Goal: Task Accomplishment & Management: Use online tool/utility

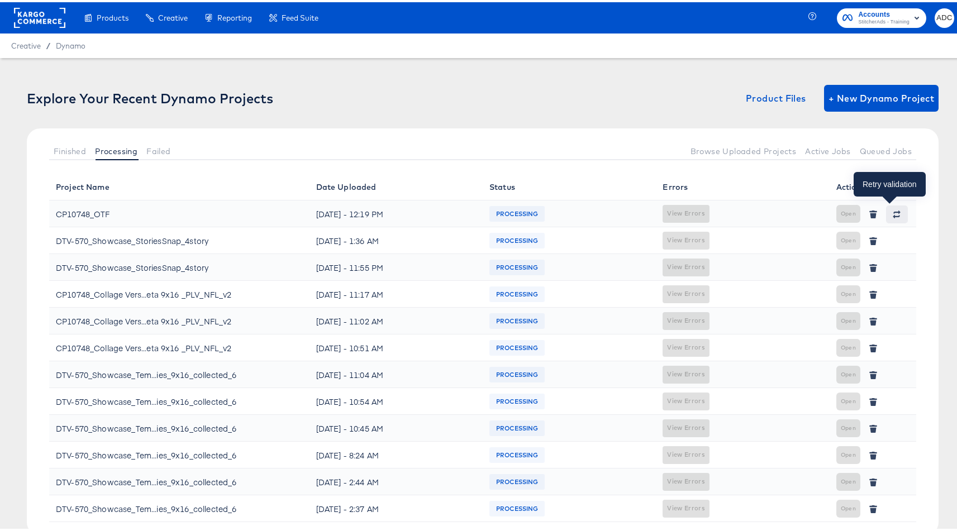
click at [892, 213] on icon "button" at bounding box center [896, 212] width 8 height 8
click at [648, 142] on div "Explore Your Recent Dynamo Projects Product Files + New Dynamo Project Finished…" at bounding box center [482, 316] width 965 height 521
click at [161, 145] on span "Failed" at bounding box center [158, 149] width 24 height 9
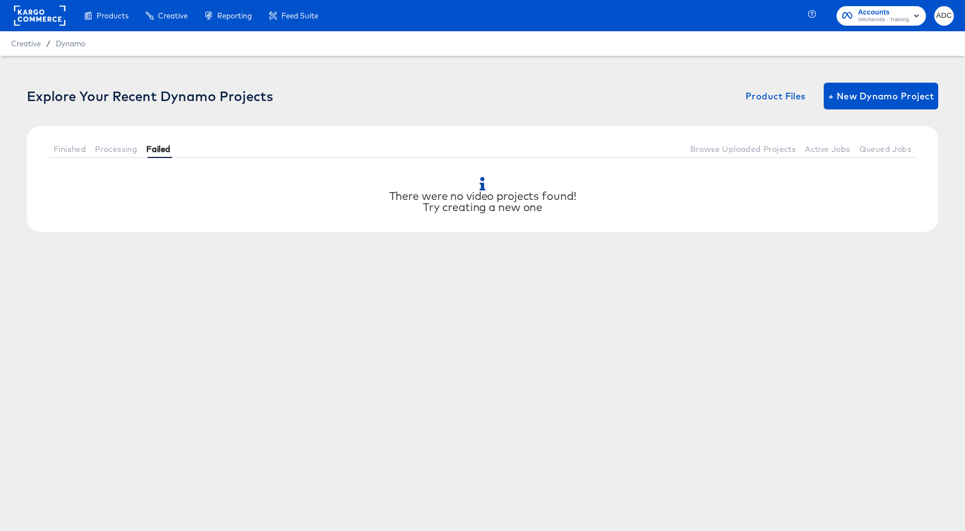
click at [158, 147] on span "Failed" at bounding box center [158, 149] width 24 height 9
click at [111, 146] on span "Processing" at bounding box center [116, 149] width 42 height 9
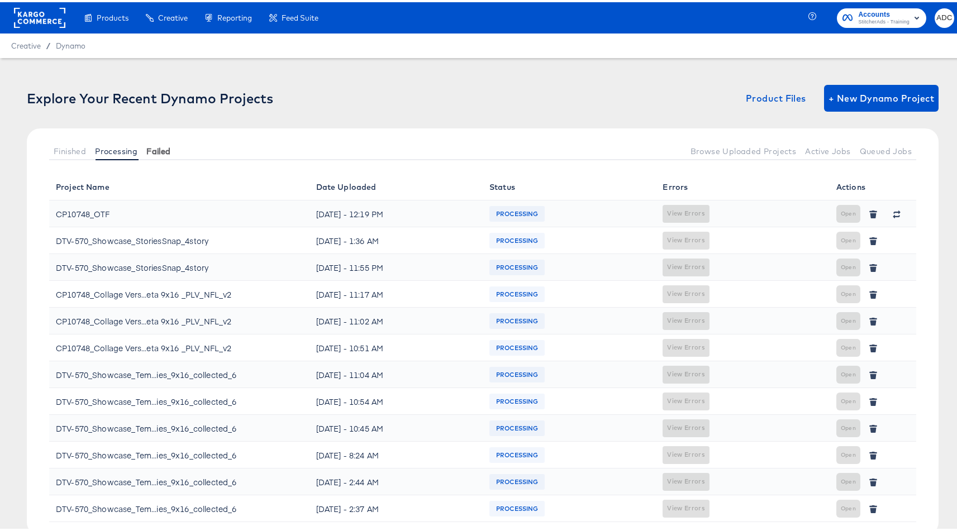
click at [161, 146] on span "Failed" at bounding box center [158, 149] width 24 height 9
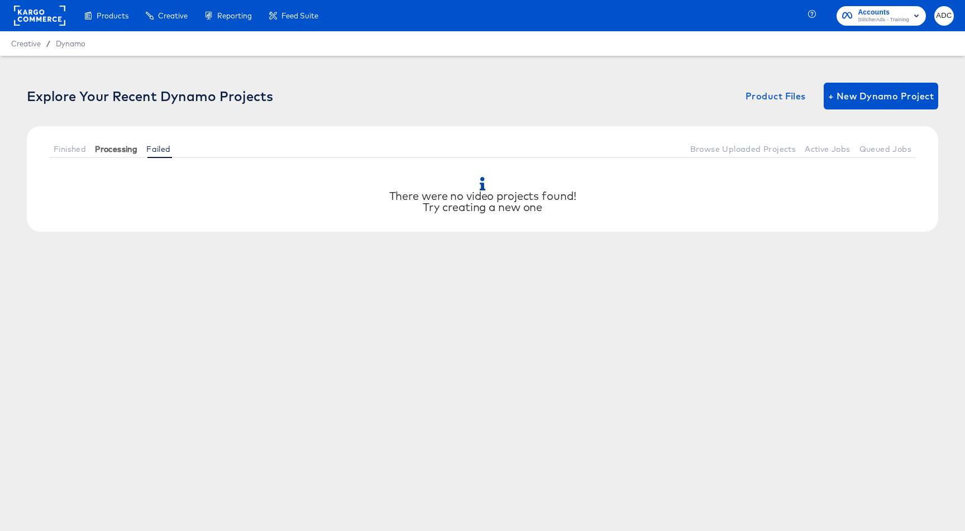
click at [110, 145] on span "Processing" at bounding box center [116, 149] width 42 height 9
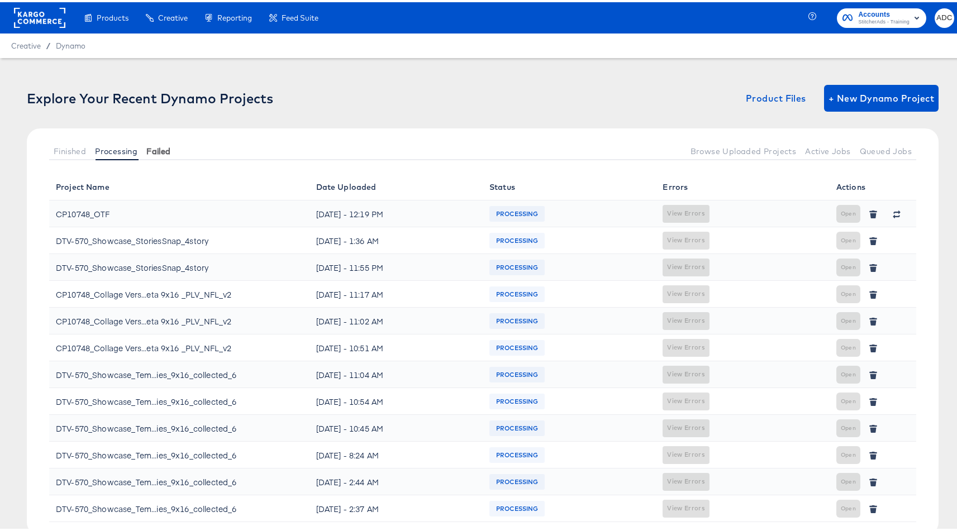
click at [170, 146] on span "Failed" at bounding box center [158, 149] width 24 height 9
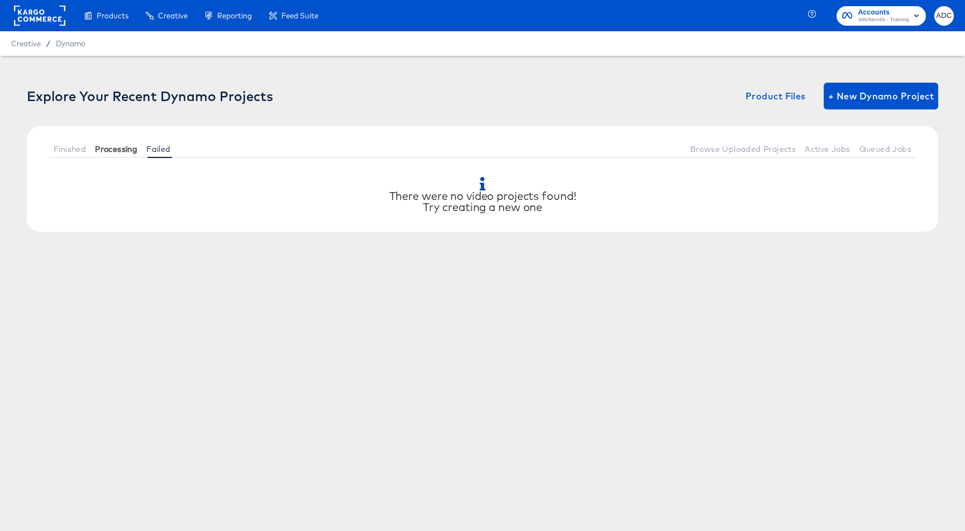
click at [111, 146] on span "Processing" at bounding box center [116, 149] width 42 height 9
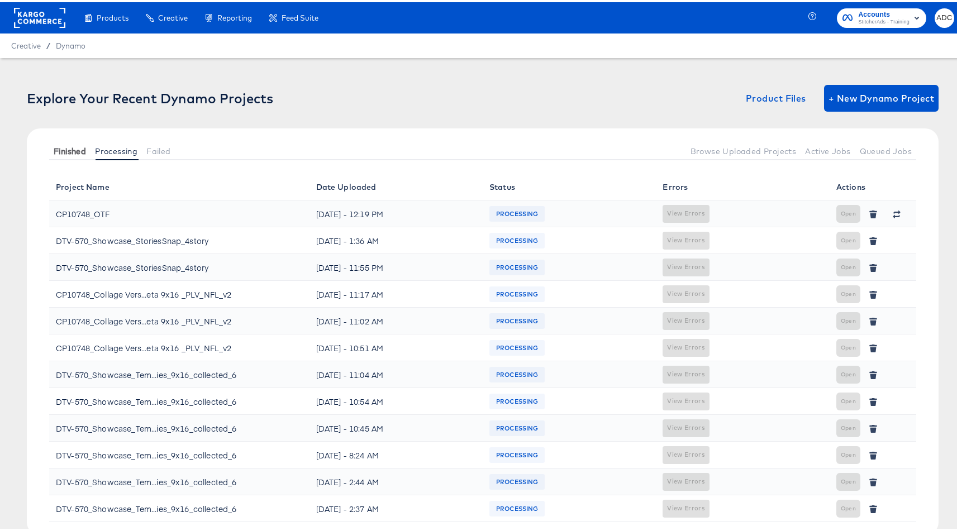
click at [69, 148] on span "Finished" at bounding box center [70, 149] width 32 height 9
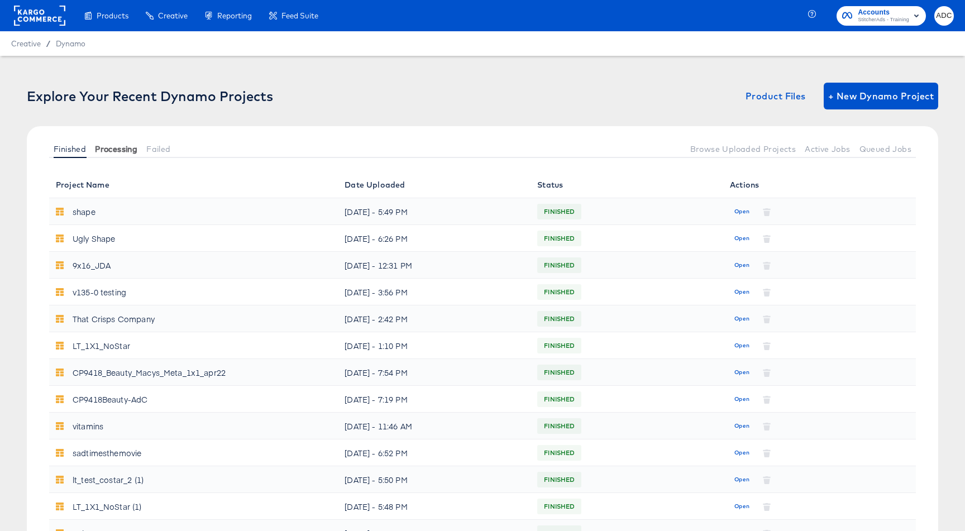
click at [104, 146] on span "Processing" at bounding box center [116, 149] width 42 height 9
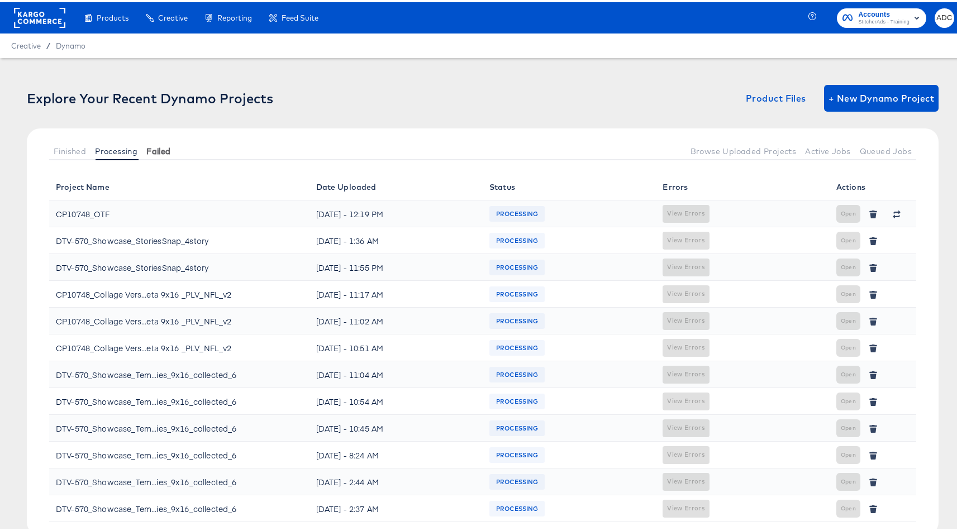
click at [151, 146] on span "Failed" at bounding box center [158, 149] width 24 height 9
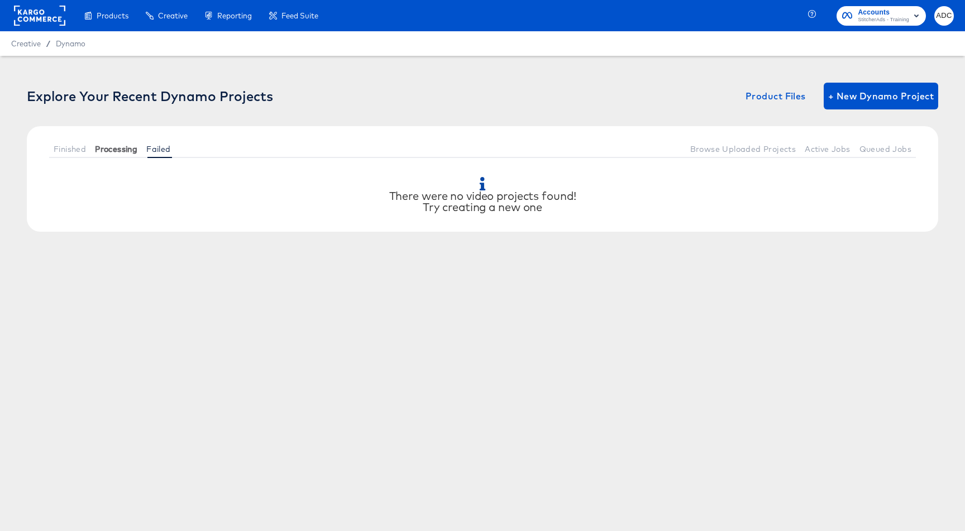
click at [108, 149] on span "Processing" at bounding box center [116, 149] width 42 height 9
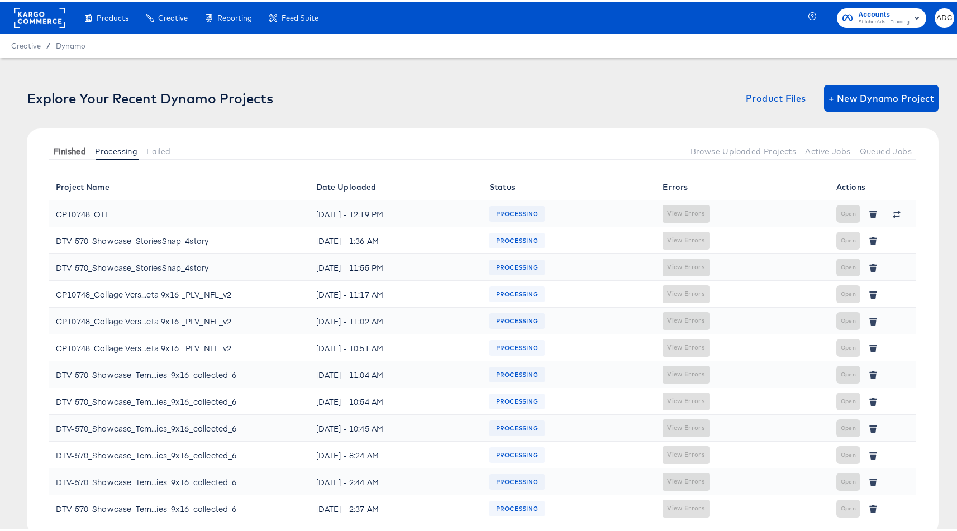
click at [66, 150] on span "Finished" at bounding box center [70, 149] width 32 height 9
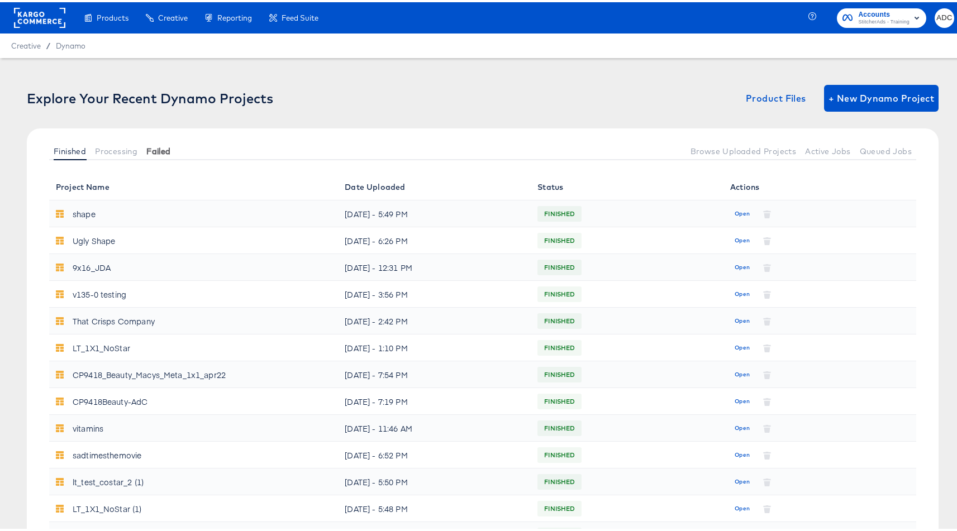
click at [148, 148] on span "Failed" at bounding box center [158, 149] width 24 height 9
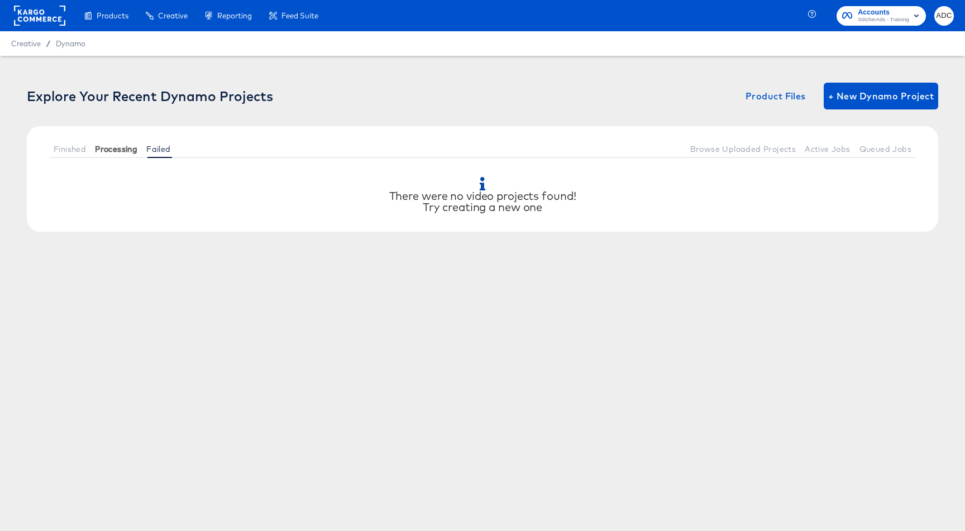
click at [122, 149] on span "Processing" at bounding box center [116, 149] width 42 height 9
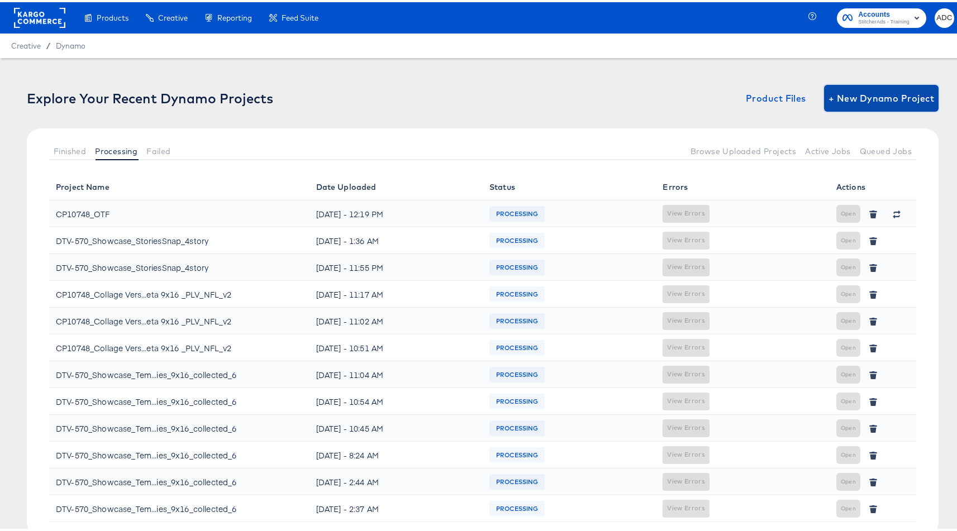
click at [888, 95] on span "+ New Dynamo Project" at bounding box center [881, 96] width 106 height 16
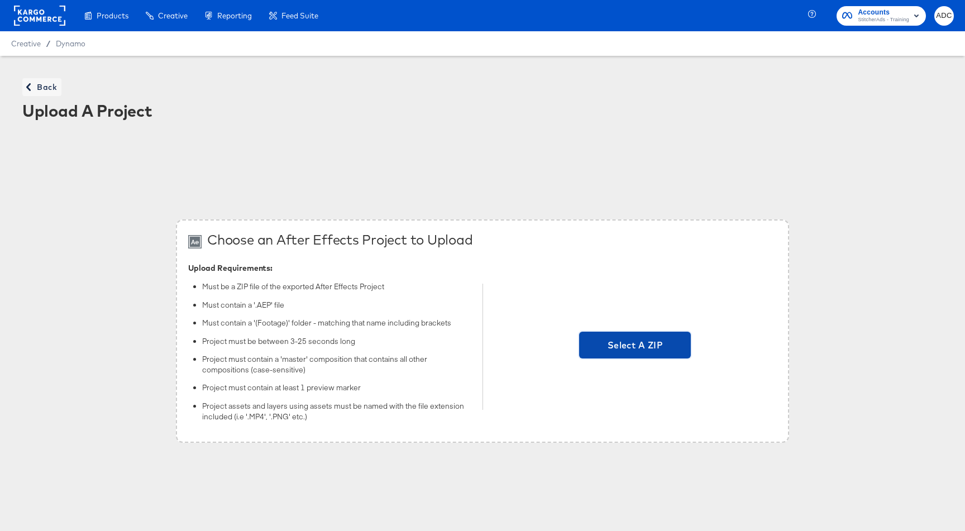
click at [616, 338] on span "Select A ZIP" at bounding box center [635, 345] width 103 height 16
click at [635, 347] on input "Select A ZIP" at bounding box center [635, 347] width 0 height 0
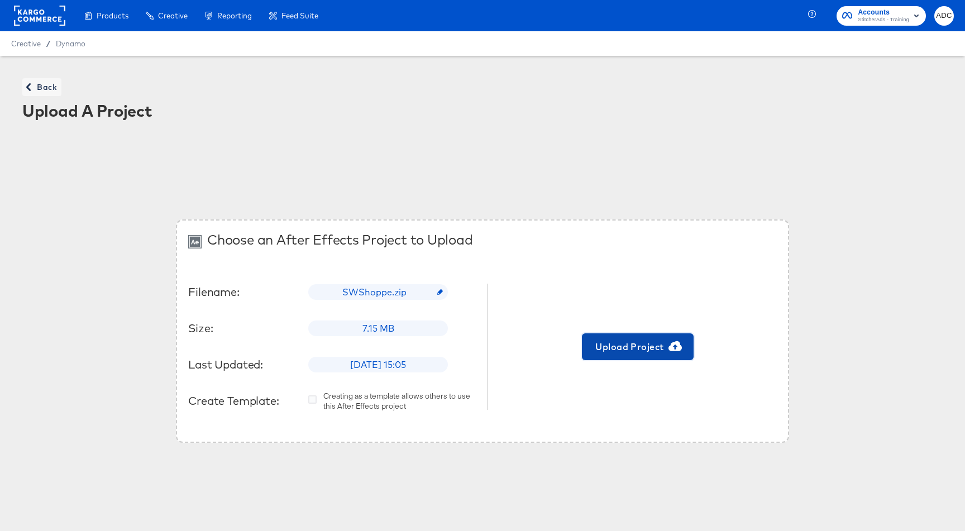
click at [628, 348] on span "Upload Project" at bounding box center [637, 347] width 103 height 16
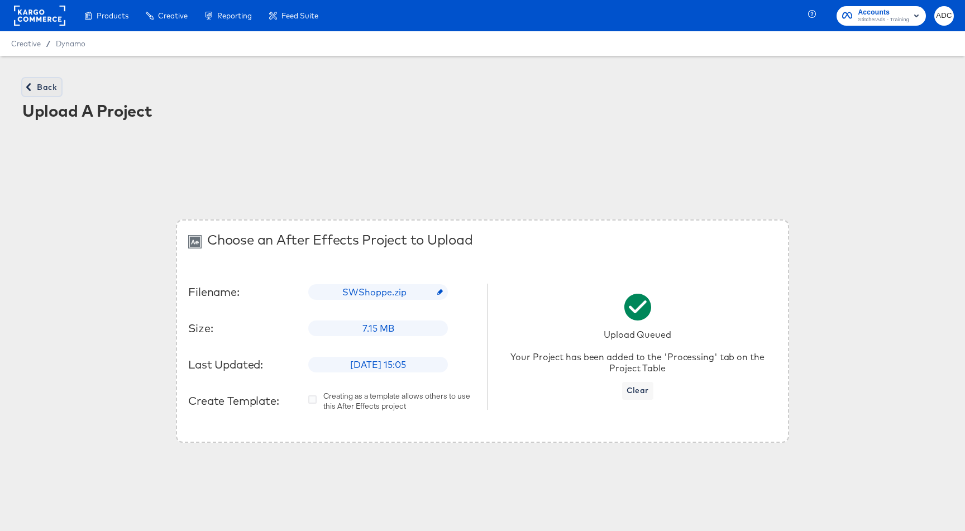
click at [43, 93] on span "Back" at bounding box center [42, 87] width 30 height 14
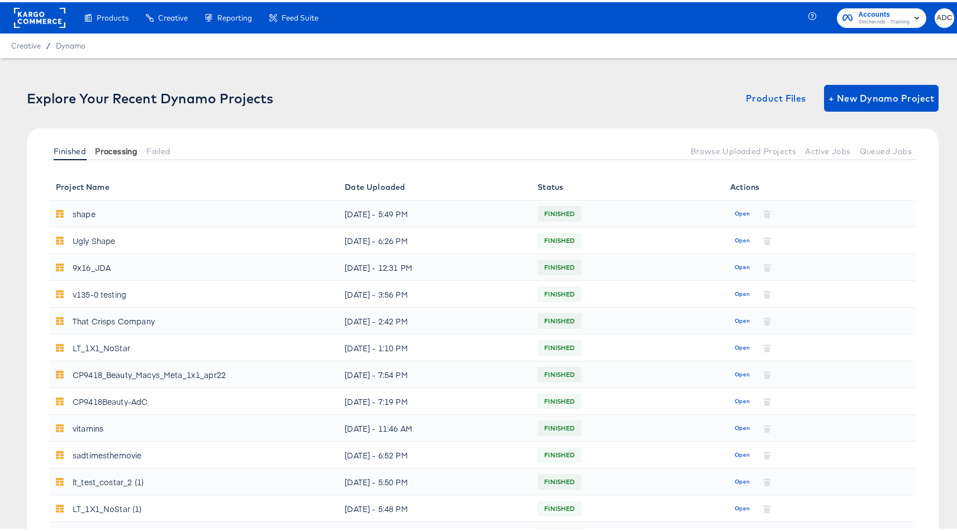
click at [118, 149] on span "Processing" at bounding box center [116, 149] width 42 height 9
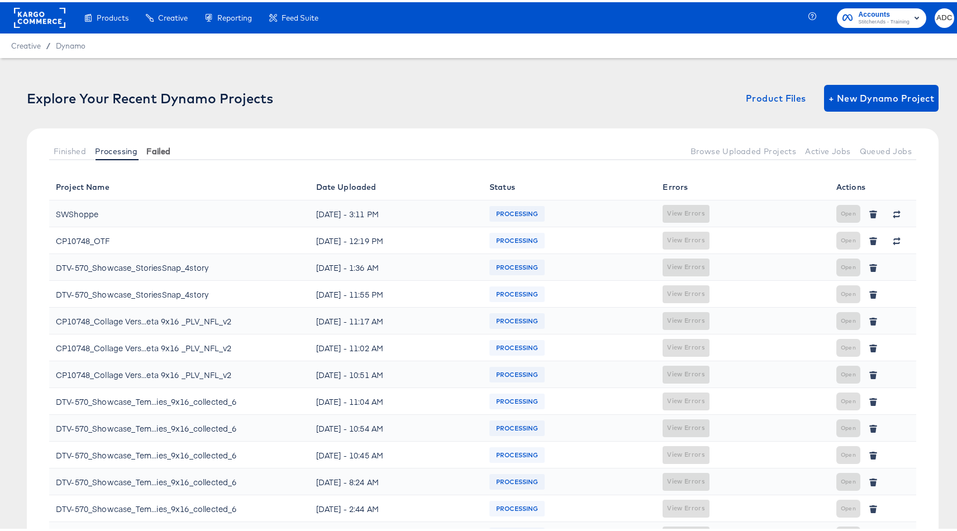
click at [168, 143] on button "Failed" at bounding box center [158, 149] width 33 height 18
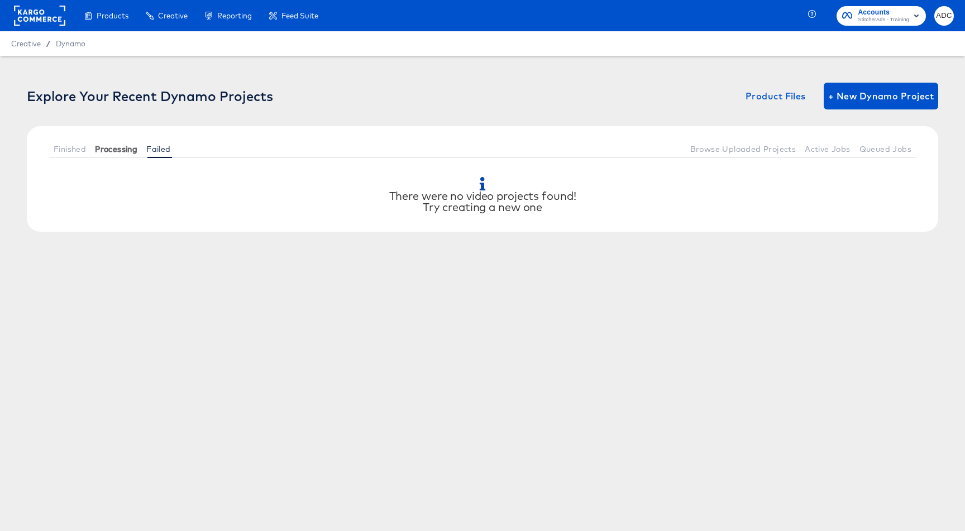
click at [113, 145] on span "Processing" at bounding box center [116, 149] width 42 height 9
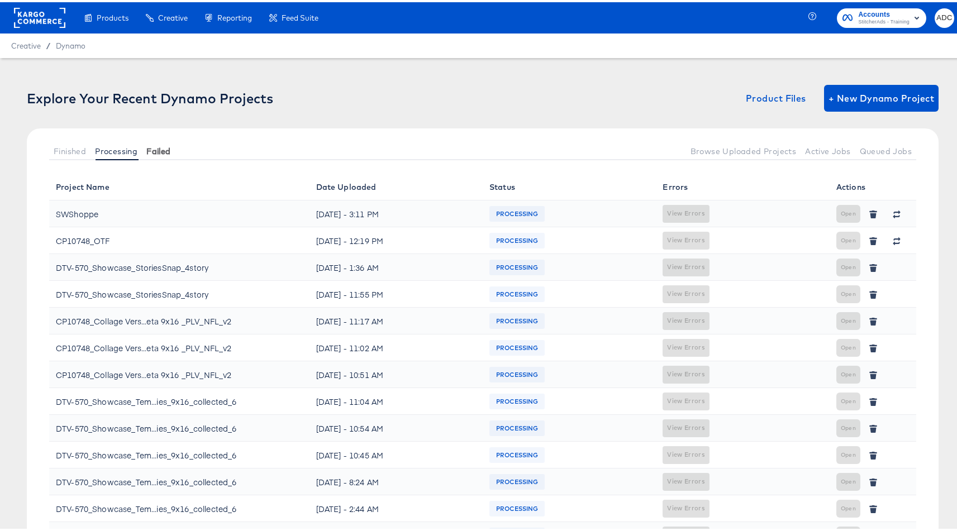
click at [154, 146] on span "Failed" at bounding box center [158, 149] width 24 height 9
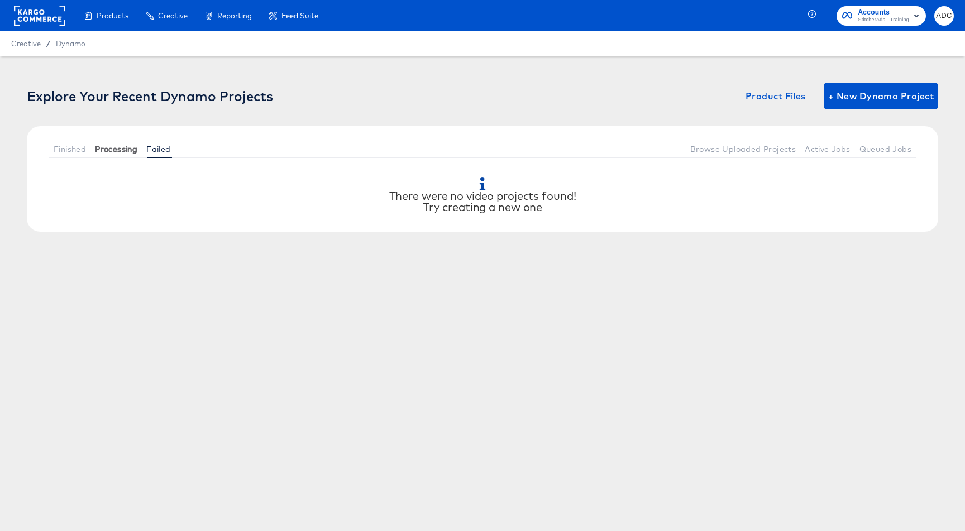
click at [122, 150] on span "Processing" at bounding box center [116, 149] width 42 height 9
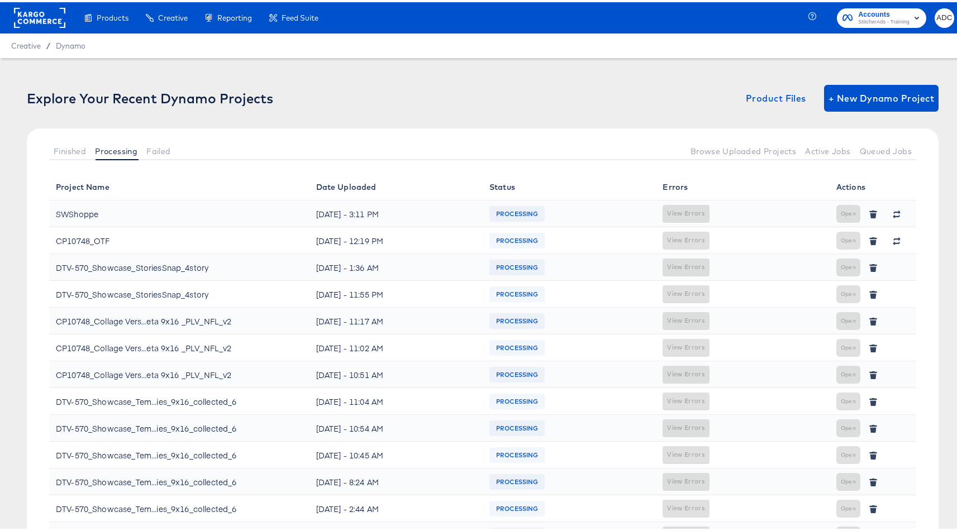
click at [49, 151] on div "Finished Processing Failed Browse Uploaded Projects Active Jobs Queued Jobs" at bounding box center [482, 148] width 911 height 45
click at [56, 150] on span "Finished" at bounding box center [70, 149] width 32 height 9
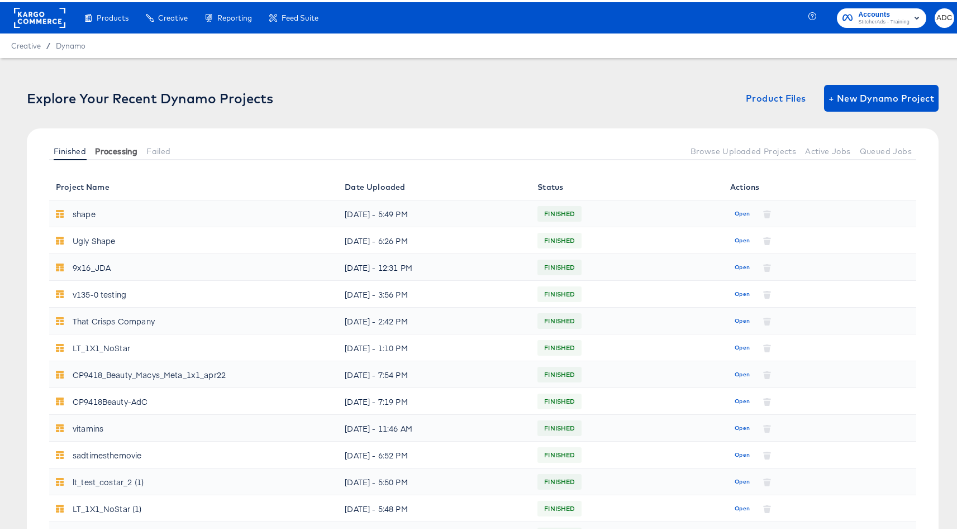
click at [115, 147] on span "Processing" at bounding box center [116, 149] width 42 height 9
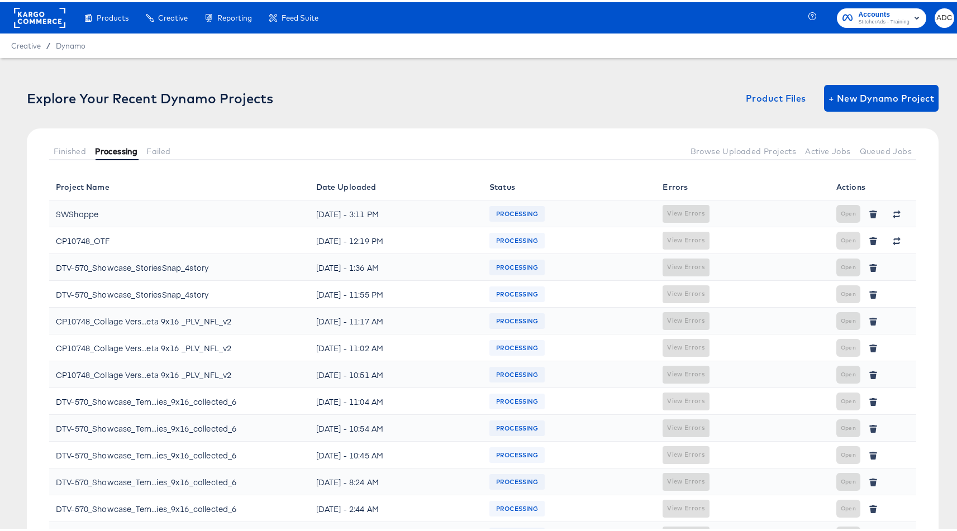
click at [115, 147] on span "Processing" at bounding box center [116, 149] width 42 height 9
click at [73, 147] on span "Finished" at bounding box center [70, 149] width 32 height 9
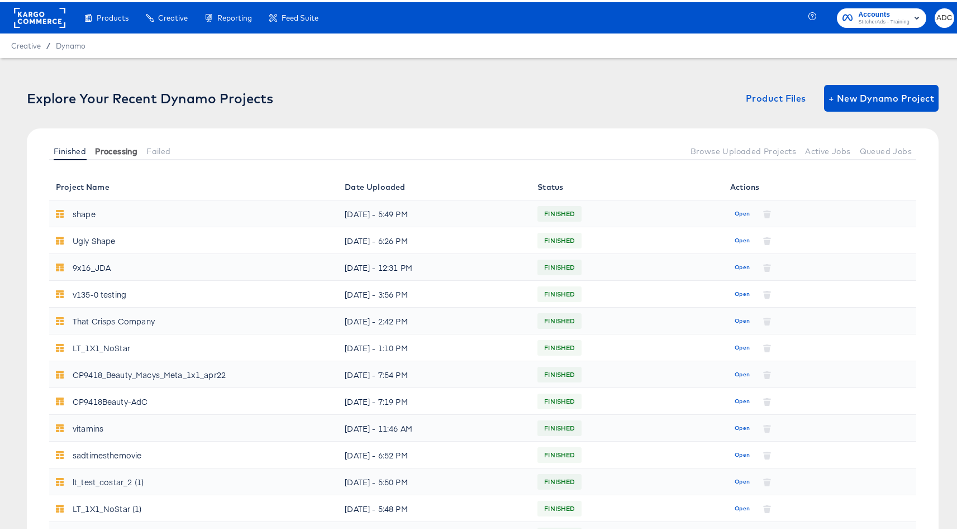
click at [105, 146] on span "Processing" at bounding box center [116, 149] width 42 height 9
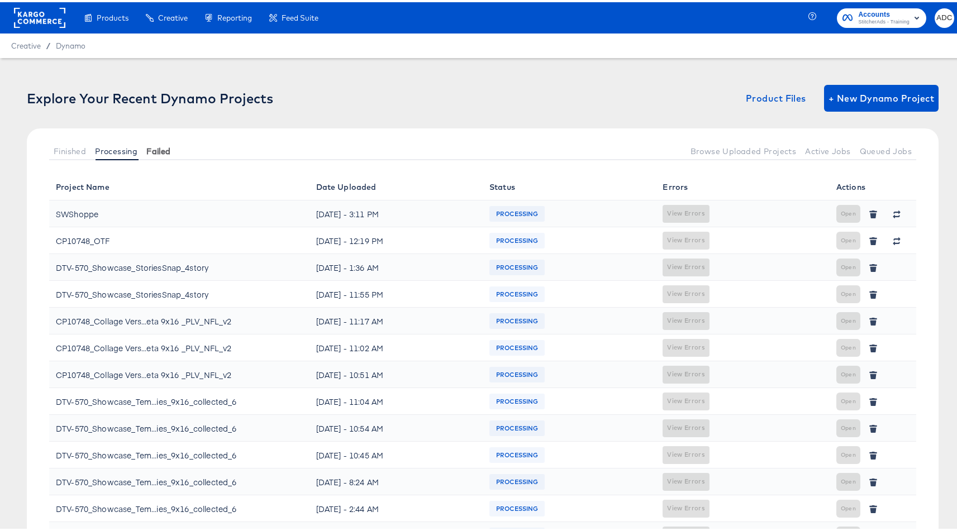
click at [173, 147] on button "Failed" at bounding box center [158, 149] width 33 height 18
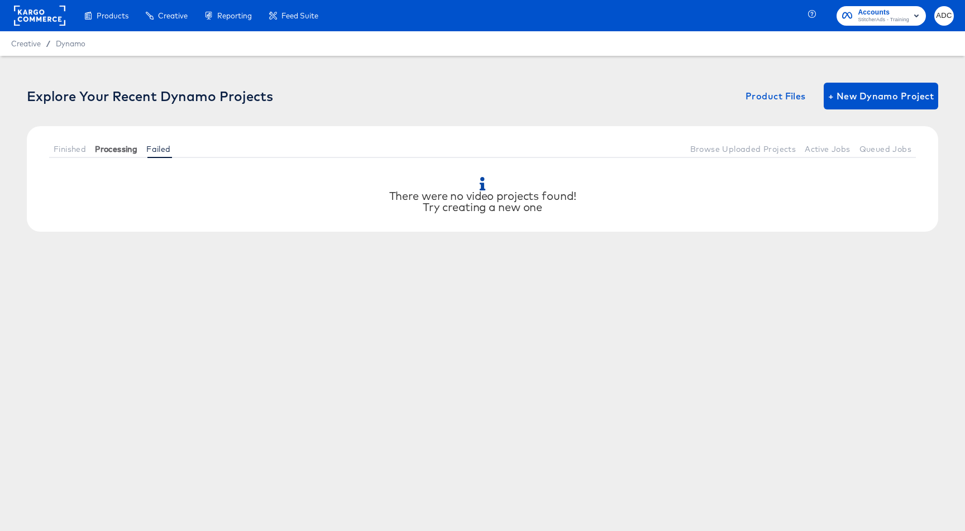
click at [126, 152] on span "Processing" at bounding box center [116, 149] width 42 height 9
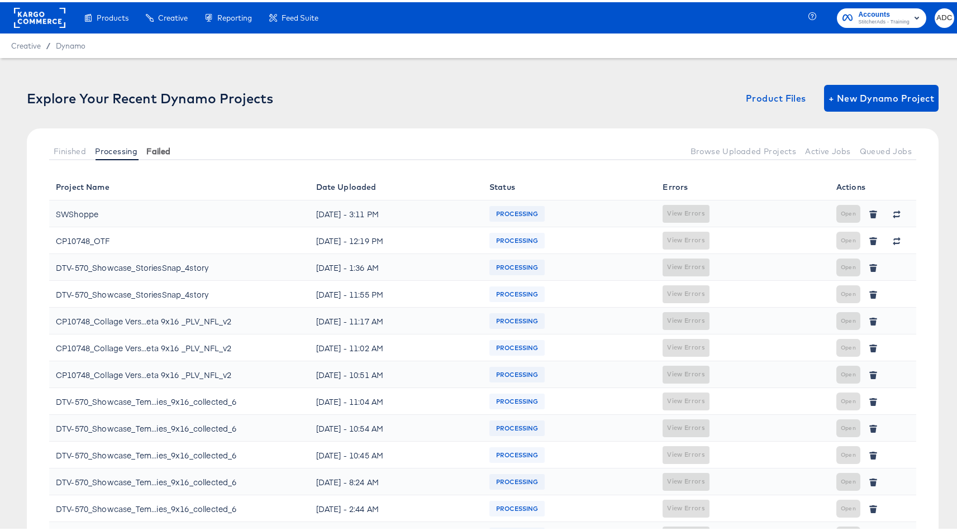
click at [152, 150] on span "Failed" at bounding box center [158, 149] width 24 height 9
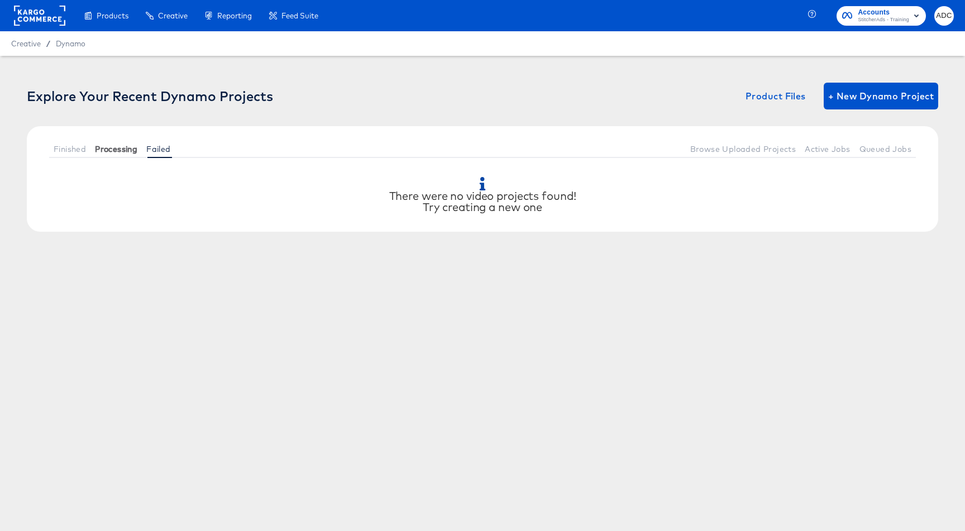
click at [118, 150] on span "Processing" at bounding box center [116, 149] width 42 height 9
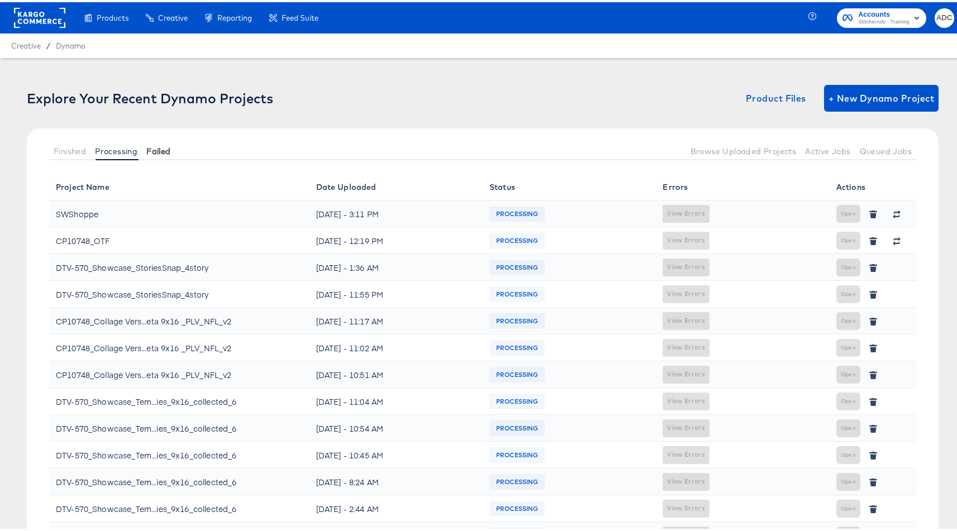
click at [149, 149] on span "Failed" at bounding box center [158, 149] width 24 height 9
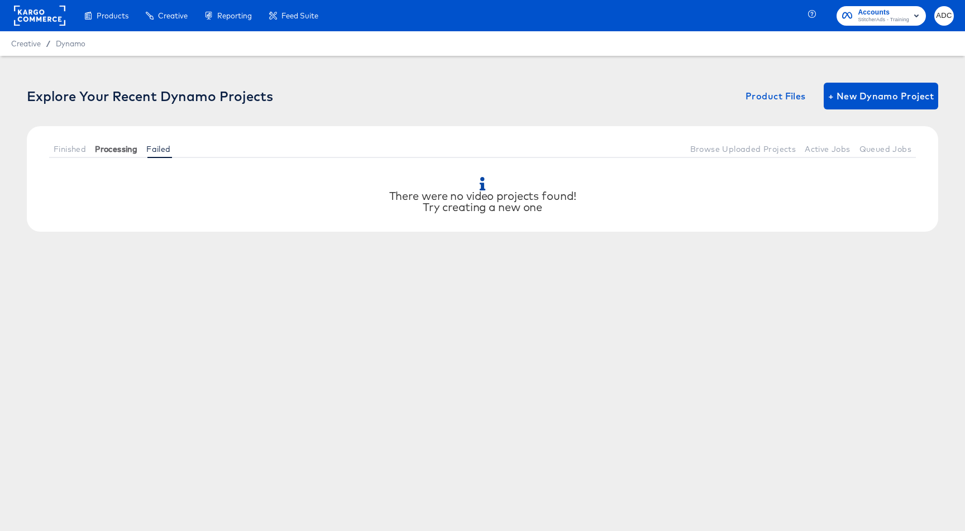
click at [102, 154] on button "Processing" at bounding box center [115, 149] width 51 height 18
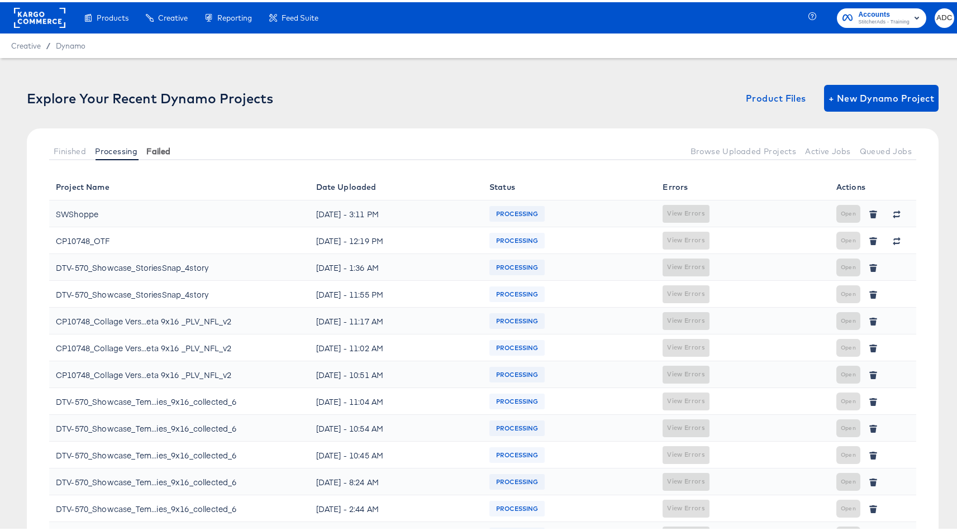
click at [145, 154] on button "Failed" at bounding box center [158, 149] width 33 height 18
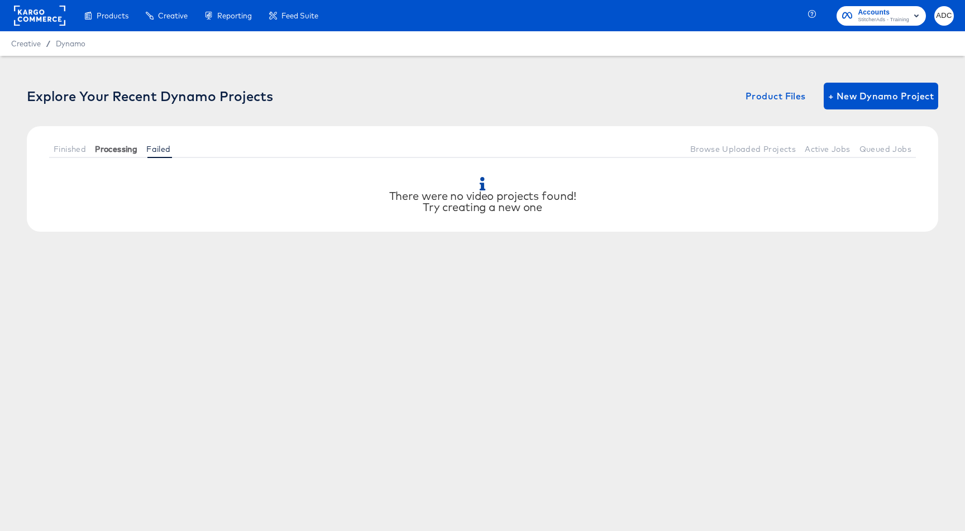
click at [113, 154] on button "Processing" at bounding box center [115, 149] width 51 height 18
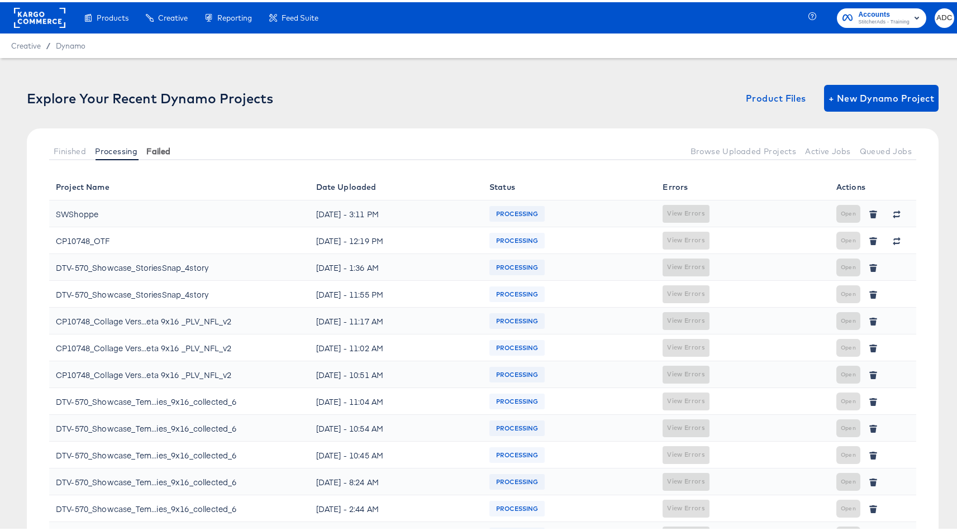
click at [155, 150] on span "Failed" at bounding box center [158, 149] width 24 height 9
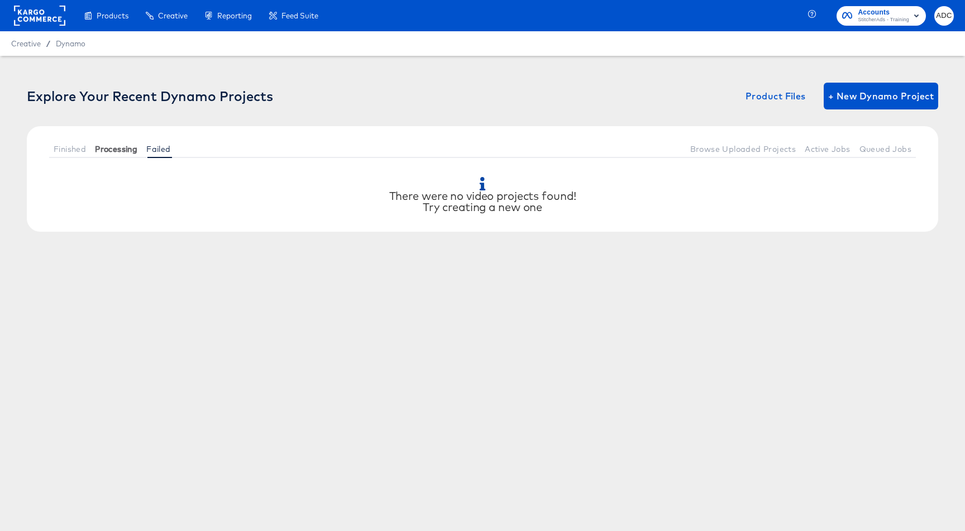
click at [97, 156] on button "Processing" at bounding box center [115, 149] width 51 height 18
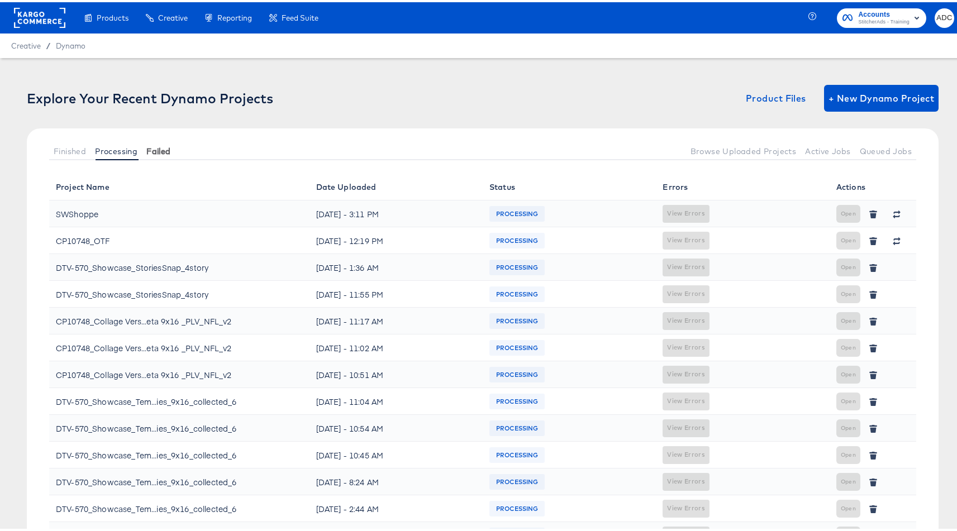
click at [165, 152] on span "Failed" at bounding box center [158, 149] width 24 height 9
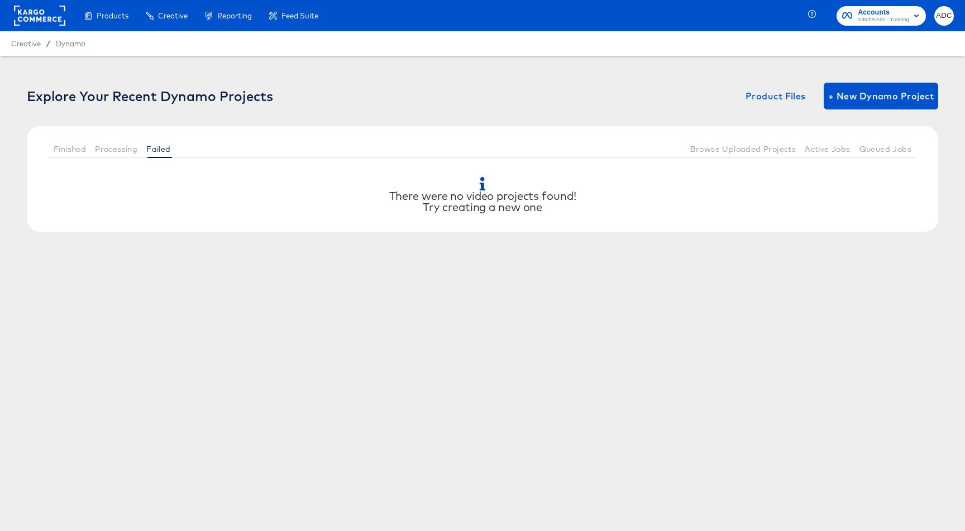
click at [101, 158] on div "Finished Processing Failed Browse Uploaded Projects Active Jobs Queued Jobs" at bounding box center [482, 148] width 911 height 45
click at [128, 156] on button "Processing" at bounding box center [115, 149] width 51 height 18
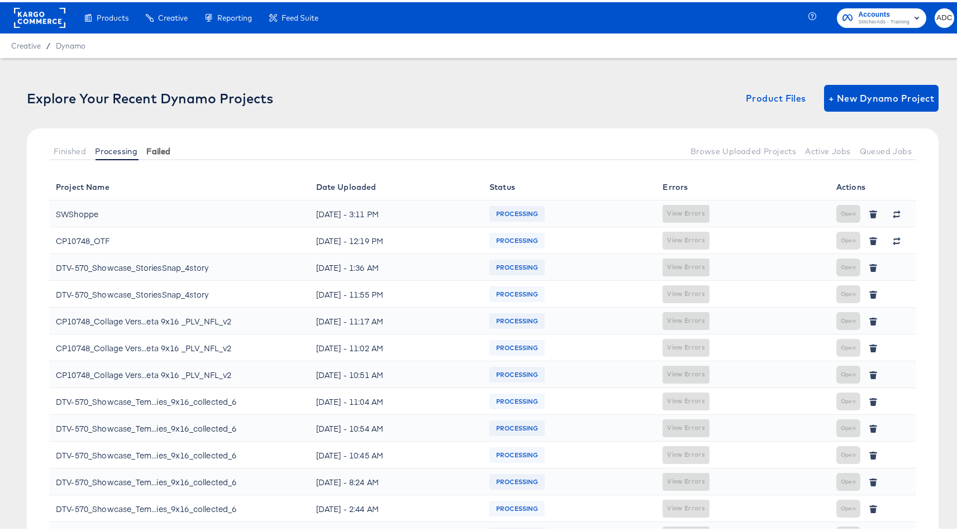
click at [156, 151] on span "Failed" at bounding box center [158, 149] width 24 height 9
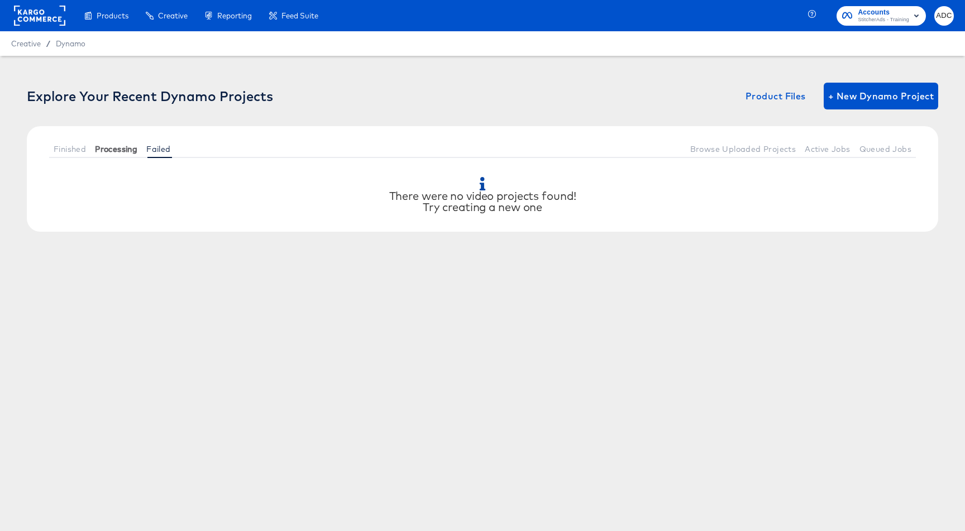
click at [121, 151] on span "Processing" at bounding box center [116, 149] width 42 height 9
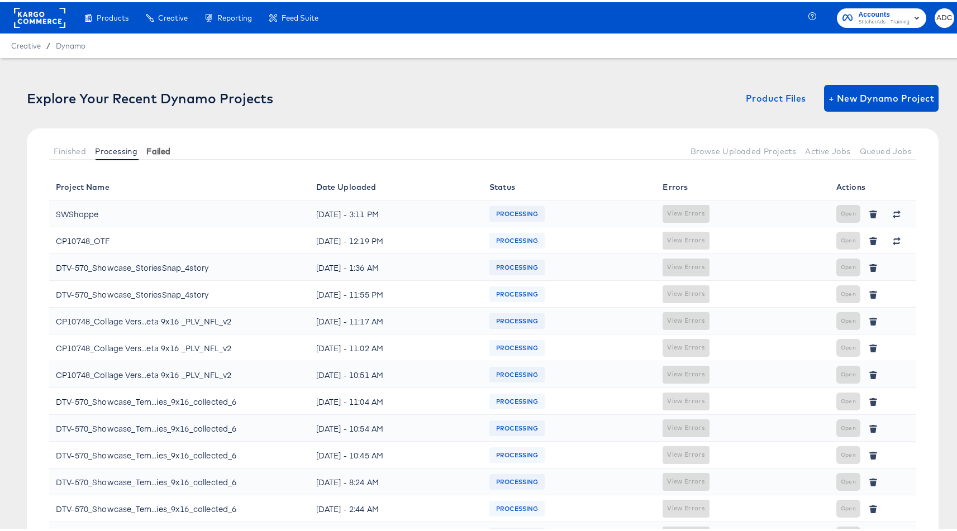
click at [155, 149] on span "Failed" at bounding box center [158, 149] width 24 height 9
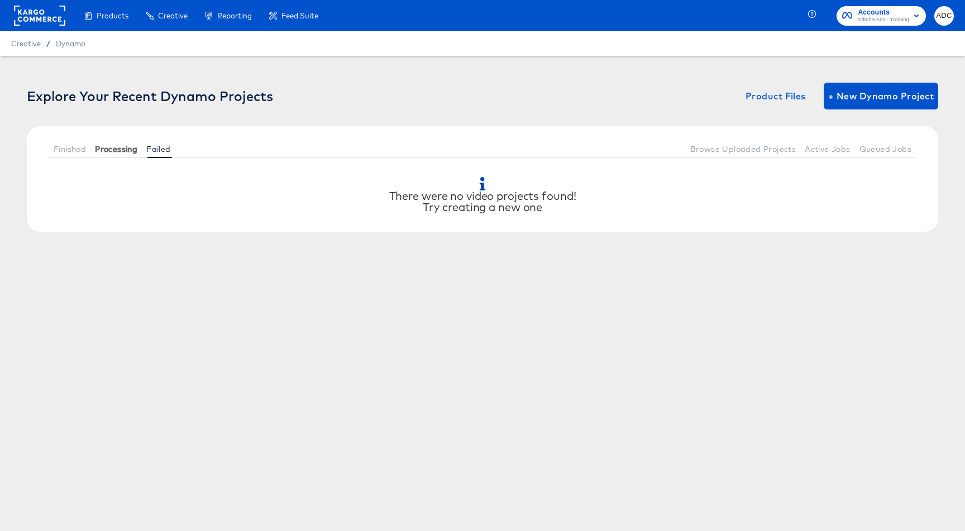
click at [117, 154] on button "Processing" at bounding box center [115, 149] width 51 height 18
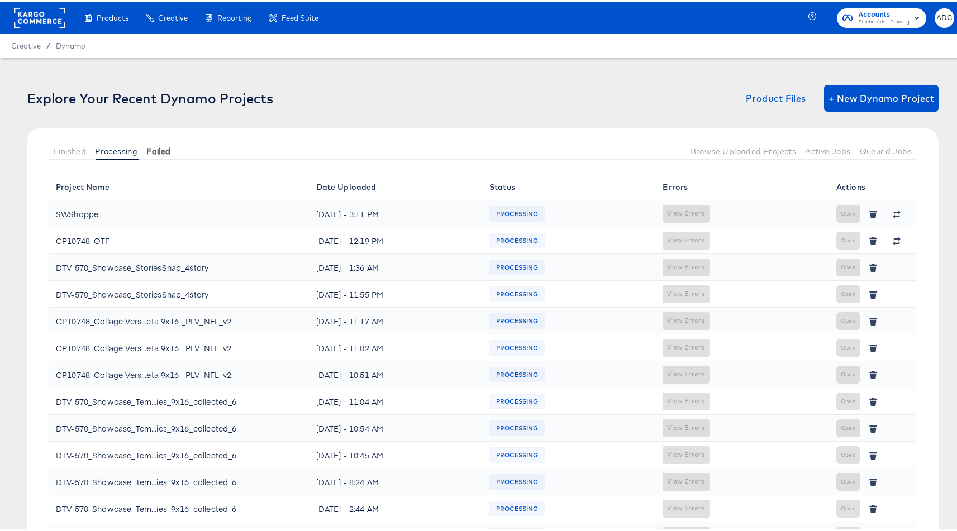
click at [144, 153] on button "Failed" at bounding box center [158, 149] width 33 height 18
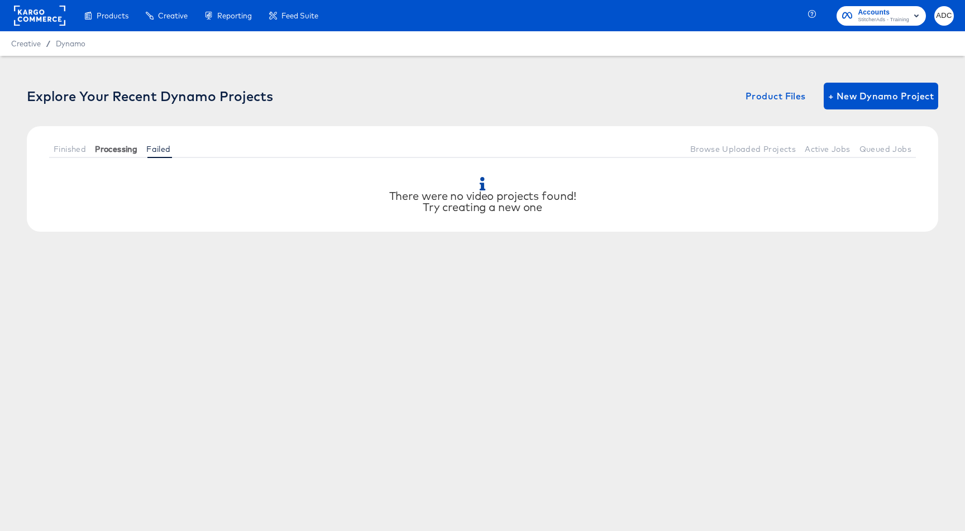
click at [109, 152] on span "Processing" at bounding box center [116, 149] width 42 height 9
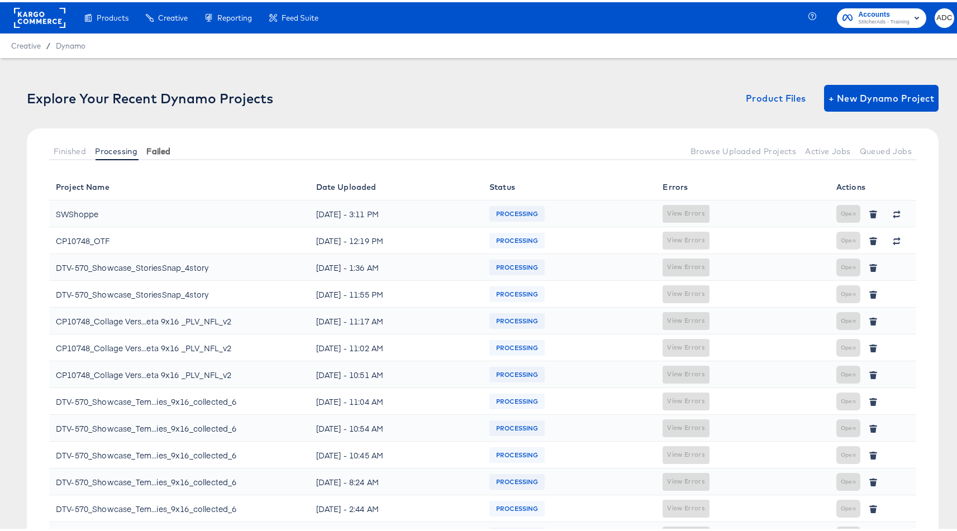
click at [164, 150] on span "Failed" at bounding box center [158, 149] width 24 height 9
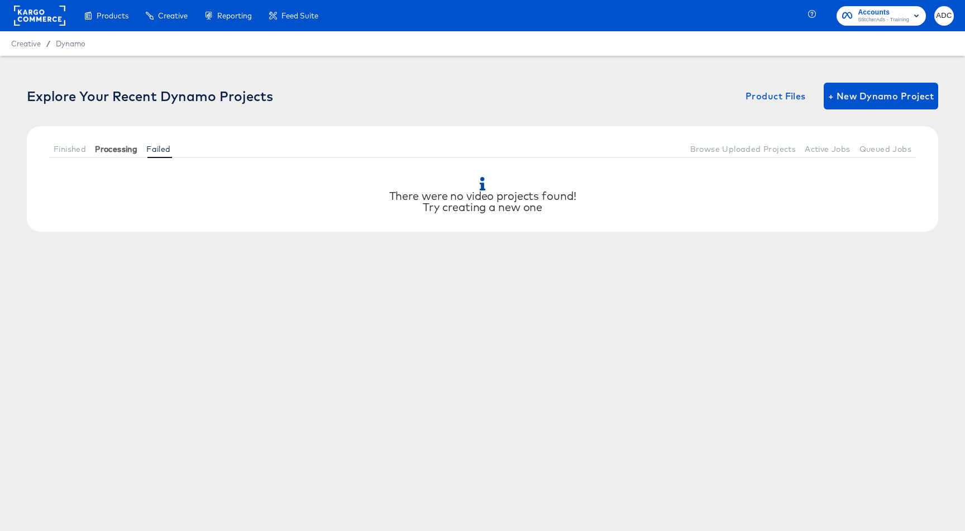
click at [112, 152] on span "Processing" at bounding box center [116, 149] width 42 height 9
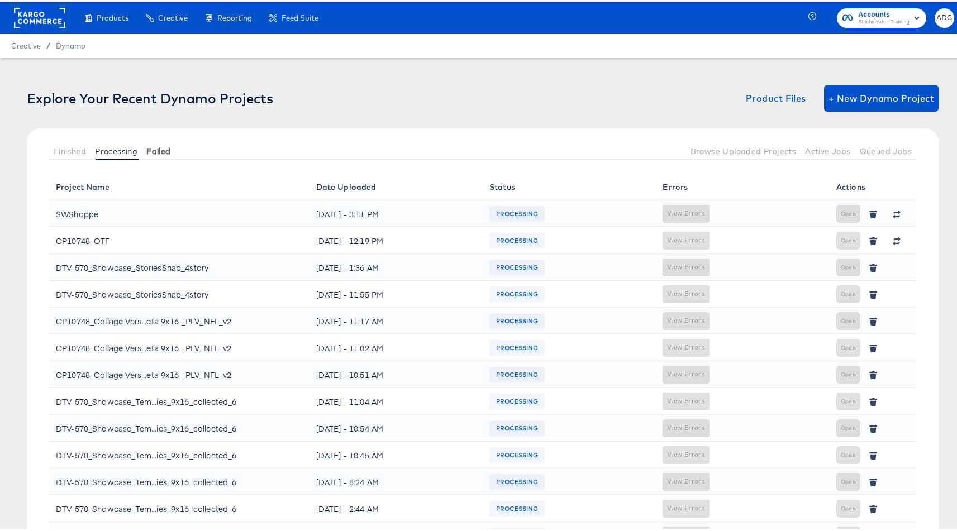
click at [161, 150] on span "Failed" at bounding box center [158, 149] width 24 height 9
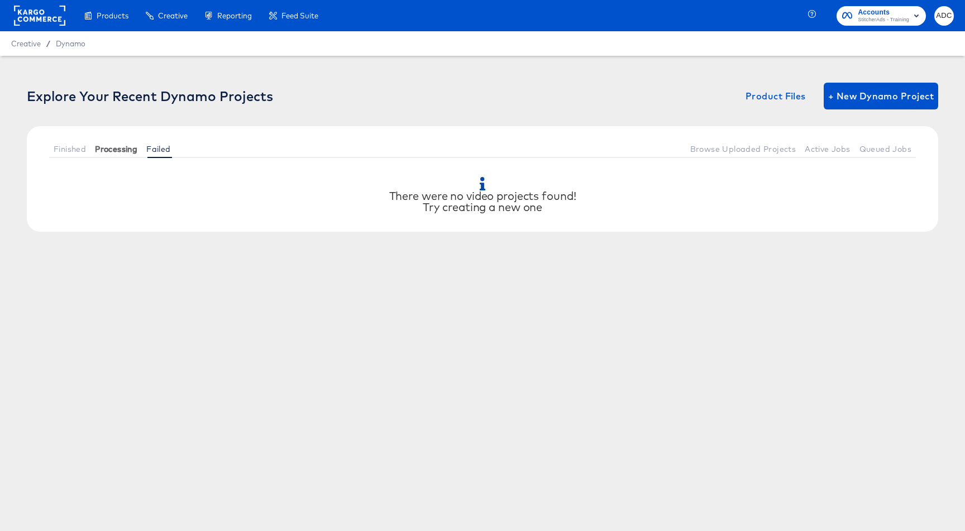
click at [128, 150] on span "Processing" at bounding box center [116, 149] width 42 height 9
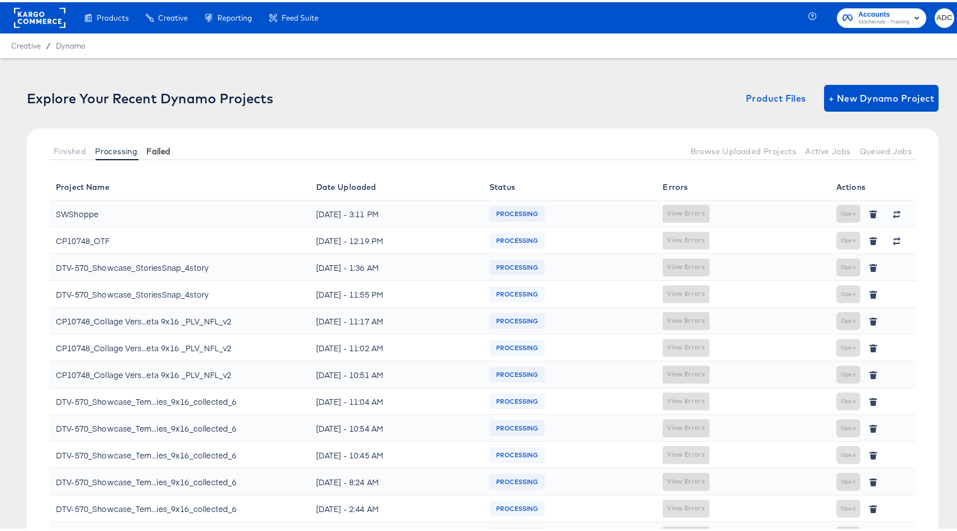
click at [157, 149] on span "Failed" at bounding box center [158, 149] width 24 height 9
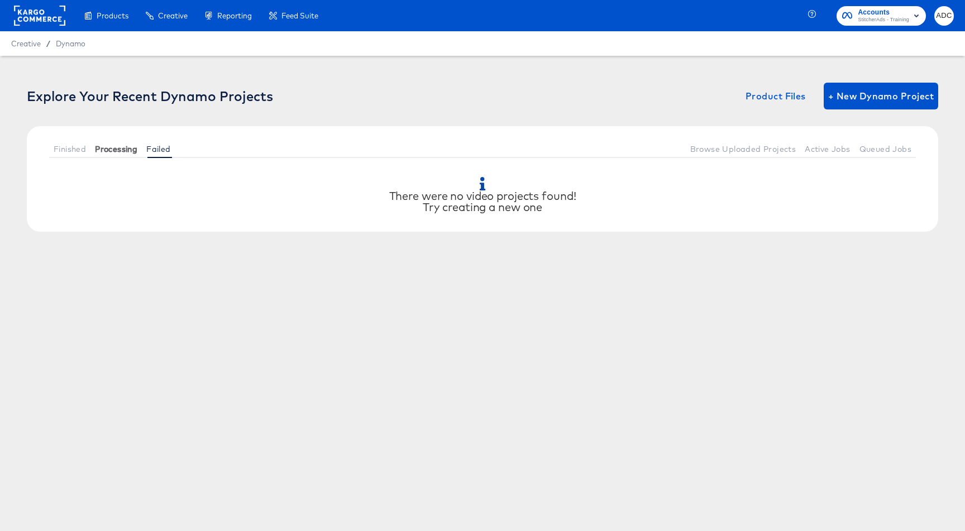
click at [102, 150] on span "Processing" at bounding box center [116, 149] width 42 height 9
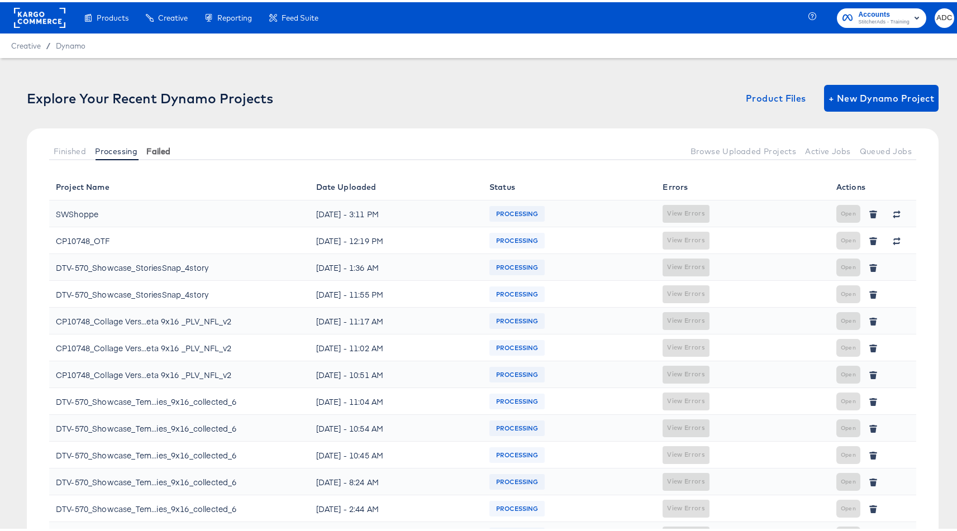
click at [162, 149] on span "Failed" at bounding box center [158, 149] width 24 height 9
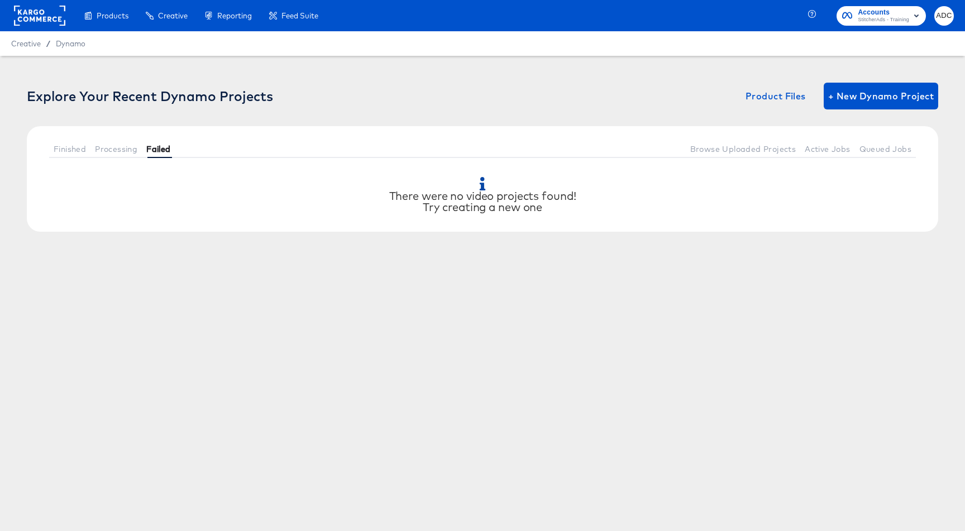
click at [162, 149] on span "Failed" at bounding box center [158, 149] width 24 height 9
click at [118, 153] on span "Processing" at bounding box center [116, 149] width 42 height 9
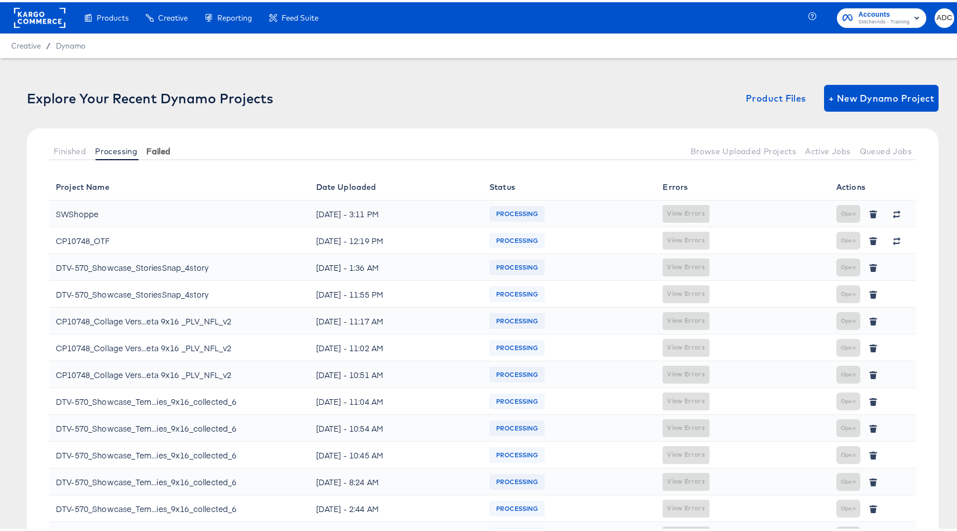
click at [163, 151] on span "Failed" at bounding box center [158, 149] width 24 height 9
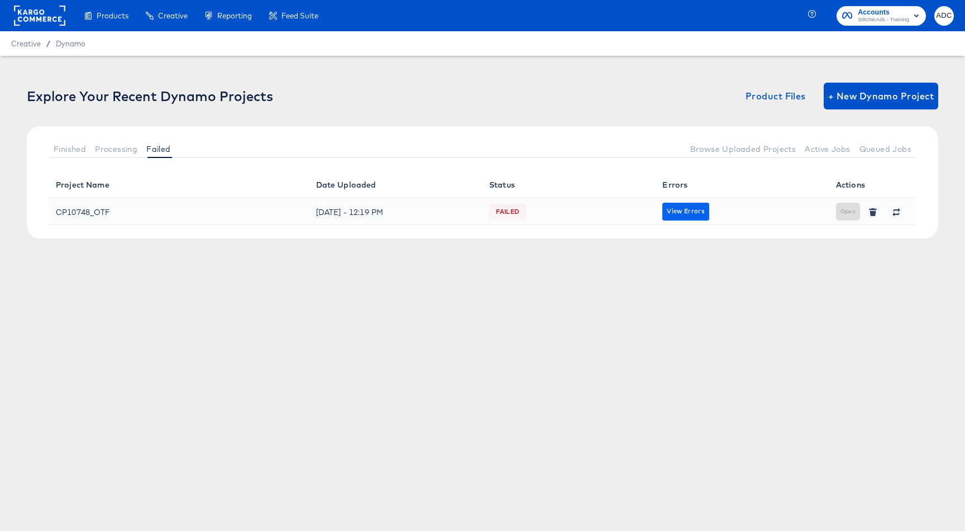
click at [687, 219] on td "View Errors" at bounding box center [742, 211] width 173 height 27
click at [685, 216] on span "View Errors" at bounding box center [685, 211] width 37 height 11
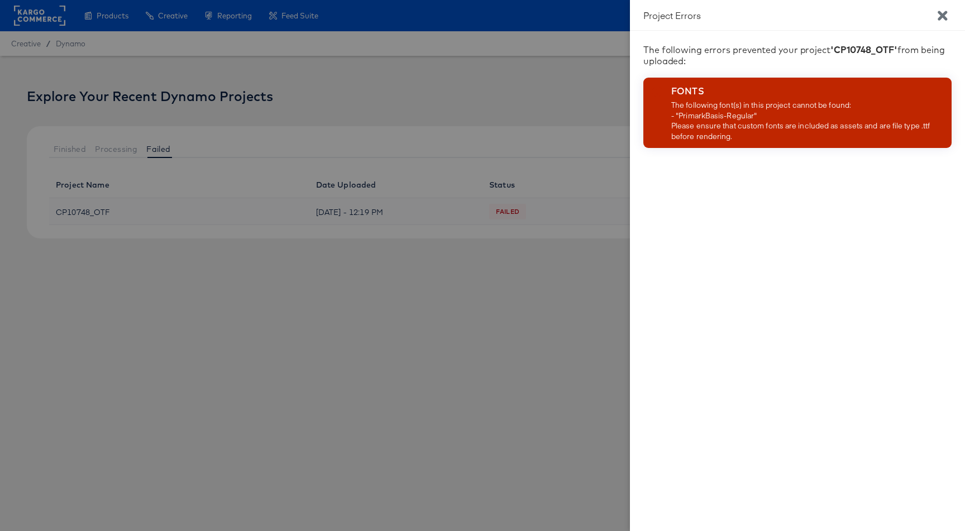
click at [530, 410] on div at bounding box center [482, 265] width 965 height 531
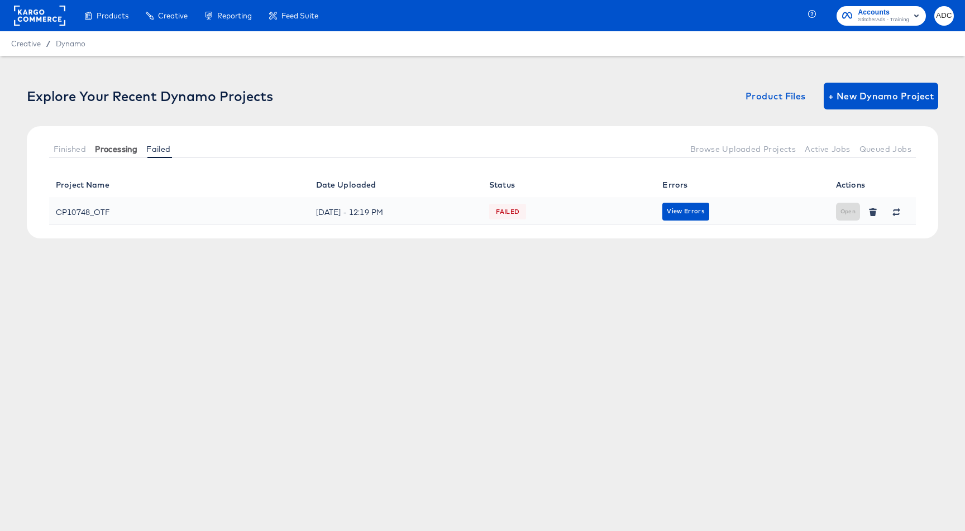
click at [99, 145] on span "Processing" at bounding box center [116, 149] width 42 height 9
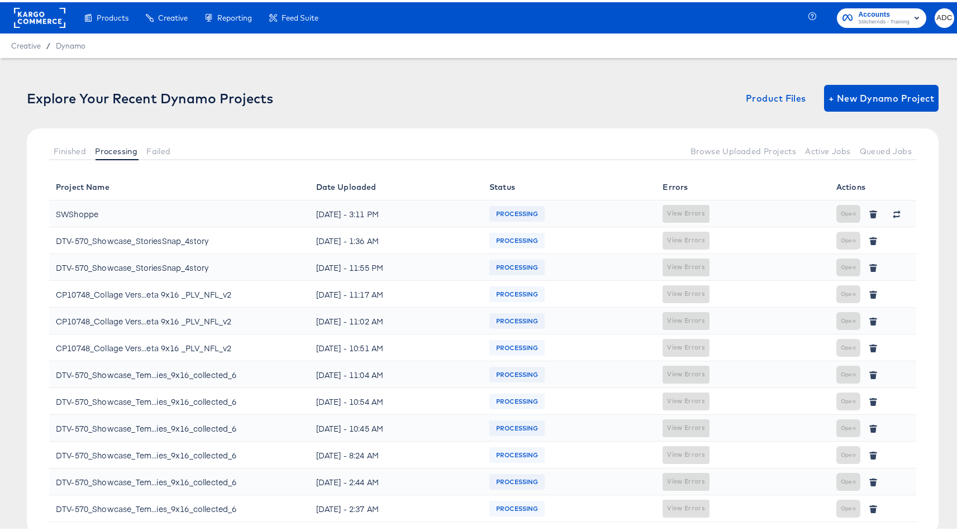
click at [72, 160] on div "Finished Processing Failed Browse Uploaded Projects Active Jobs Queued Jobs" at bounding box center [482, 148] width 911 height 45
click at [74, 147] on span "Finished" at bounding box center [70, 149] width 32 height 9
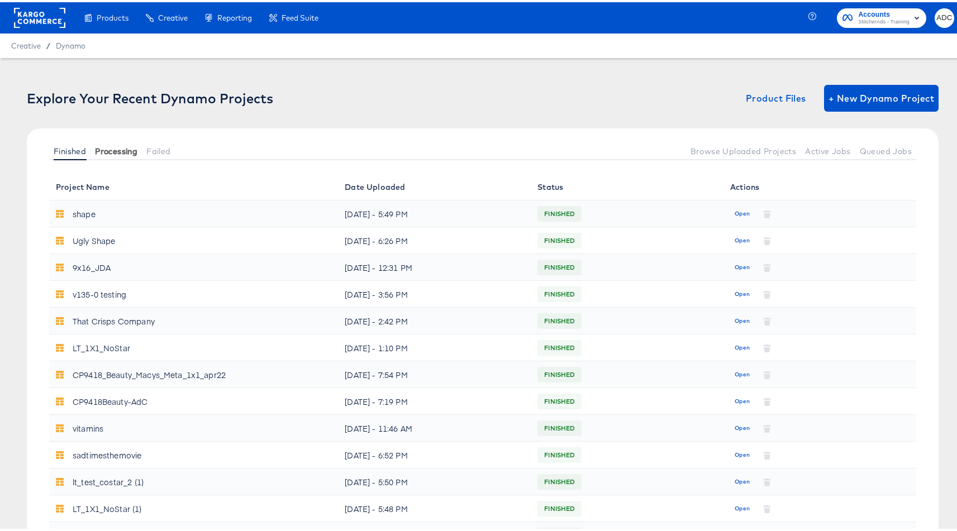
click at [120, 153] on span "Processing" at bounding box center [116, 149] width 42 height 9
